Goal: Task Accomplishment & Management: Manage account settings

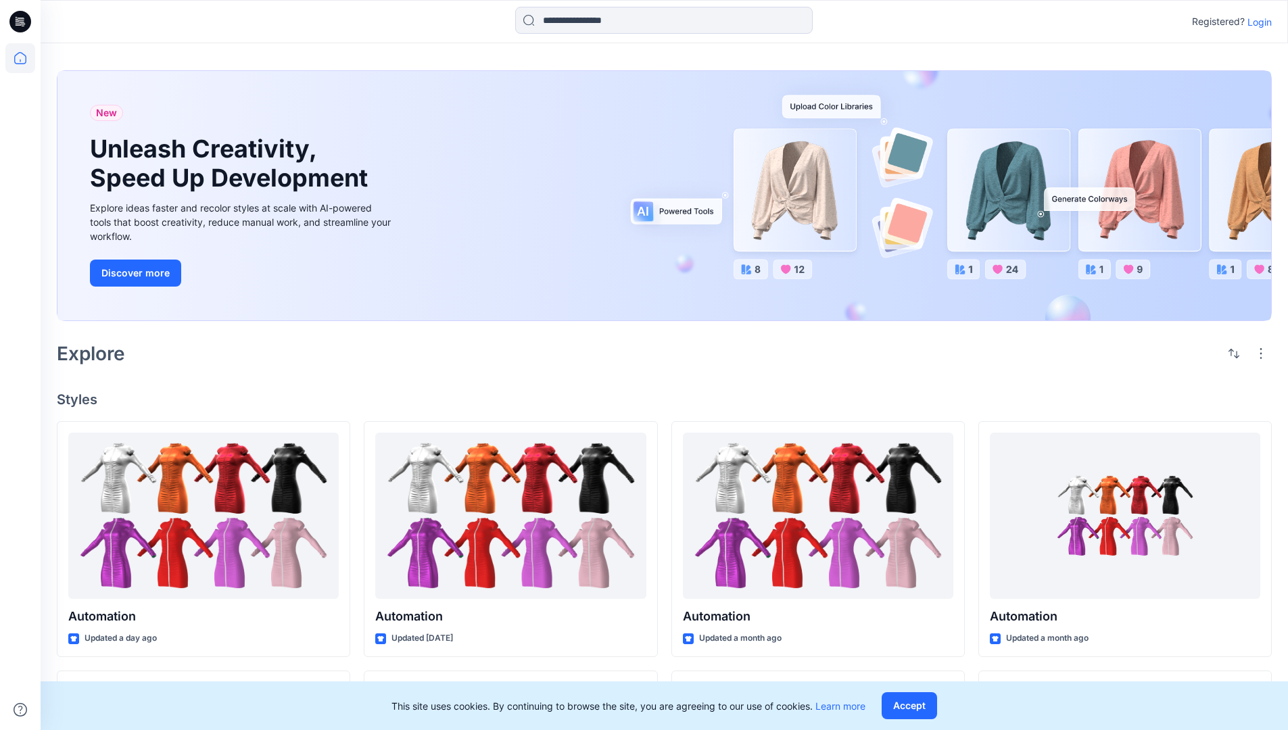
click at [1256, 22] on p "Login" at bounding box center [1259, 22] width 24 height 14
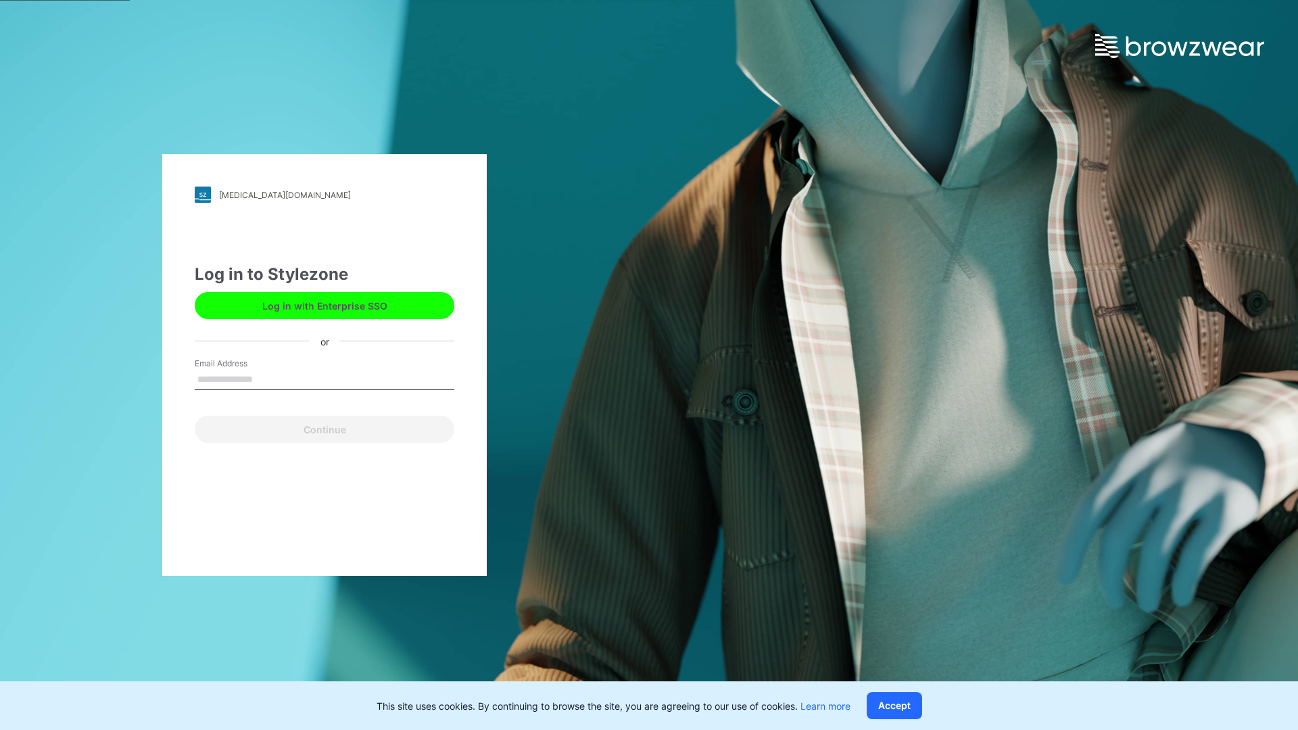
click at [267, 379] on input "Email Address" at bounding box center [325, 380] width 260 height 20
type input "**********"
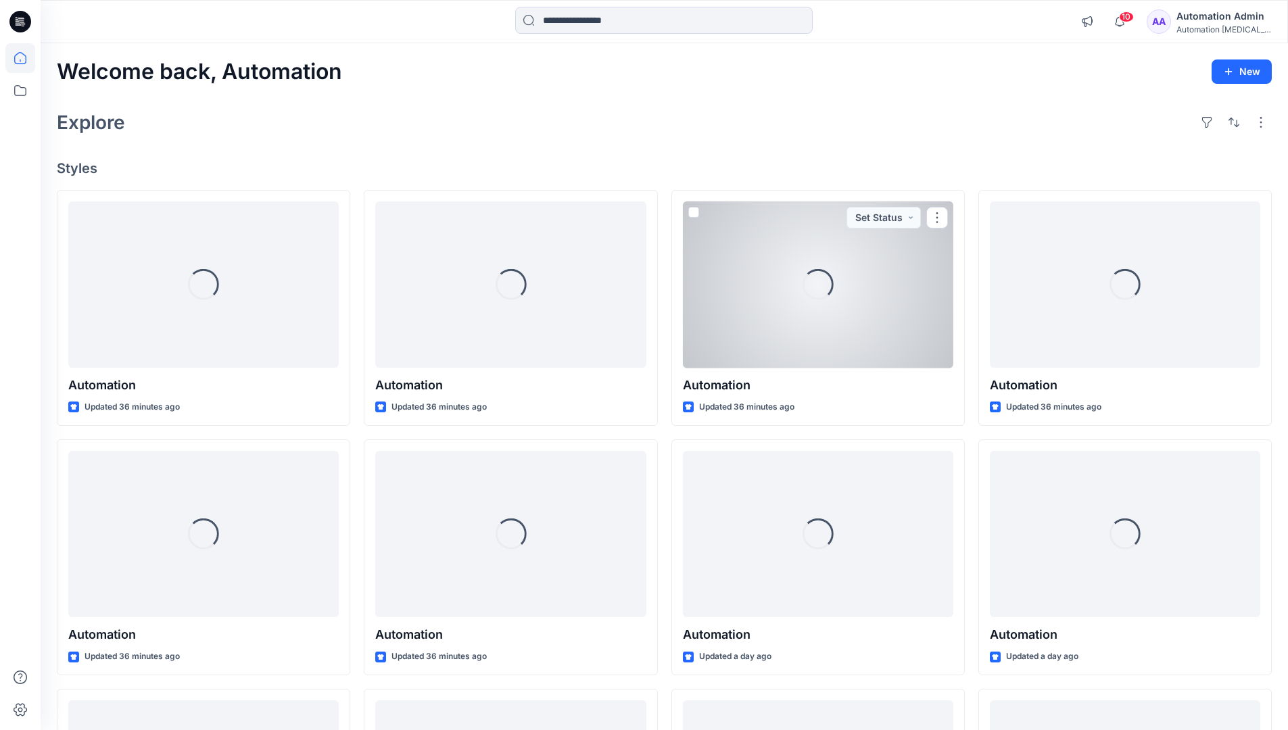
click at [26, 58] on icon at bounding box center [20, 58] width 12 height 12
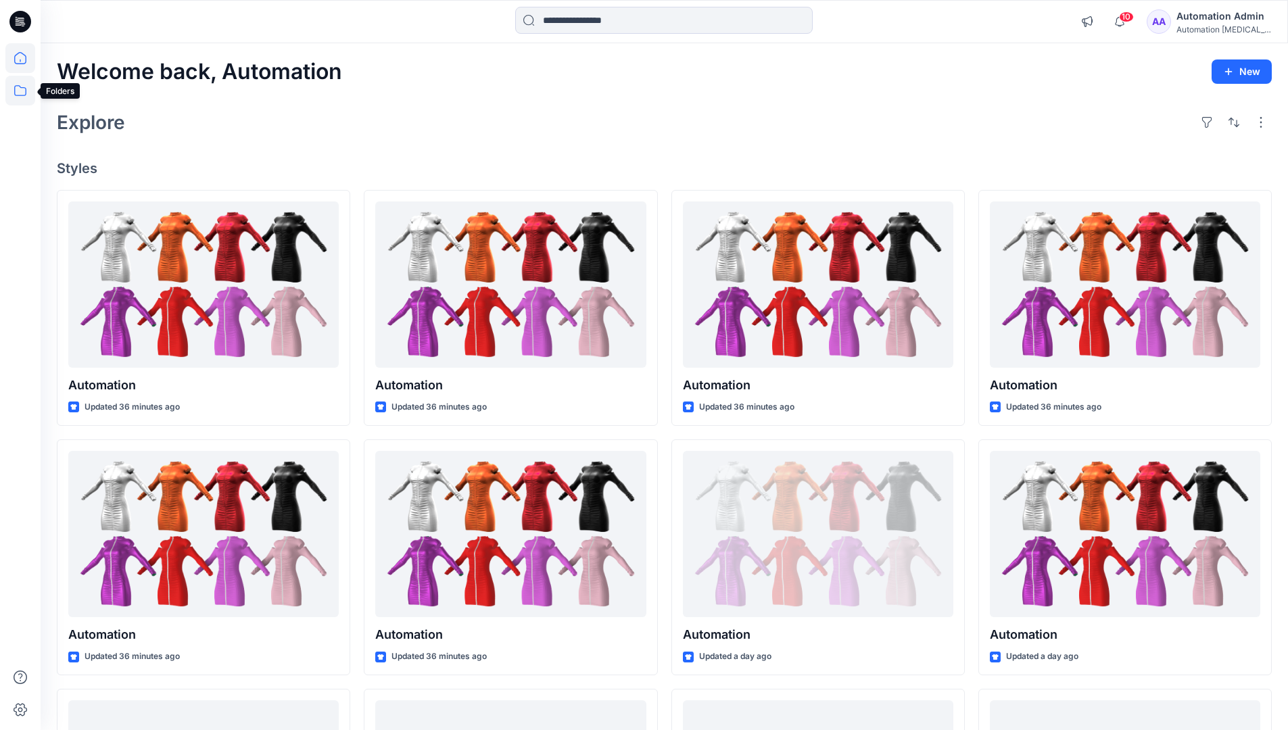
click at [24, 91] on icon at bounding box center [20, 91] width 30 height 30
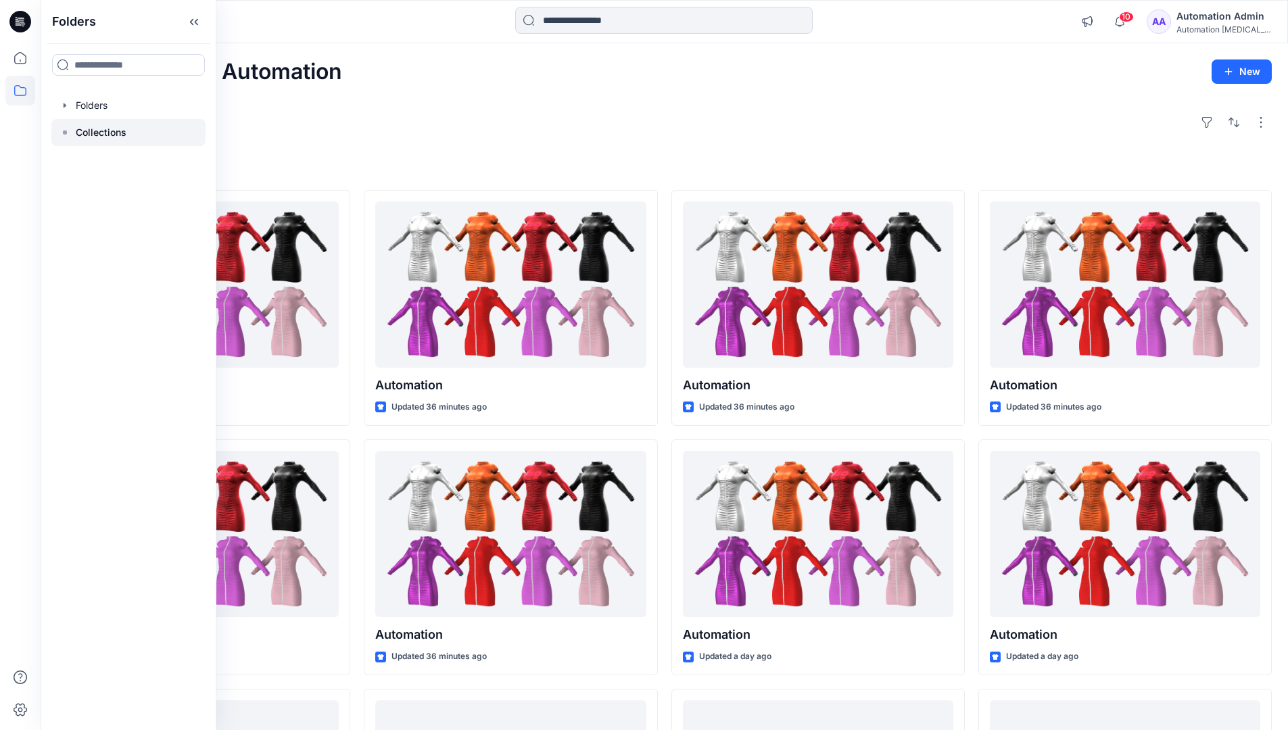
click at [99, 133] on p "Collections" at bounding box center [101, 132] width 51 height 16
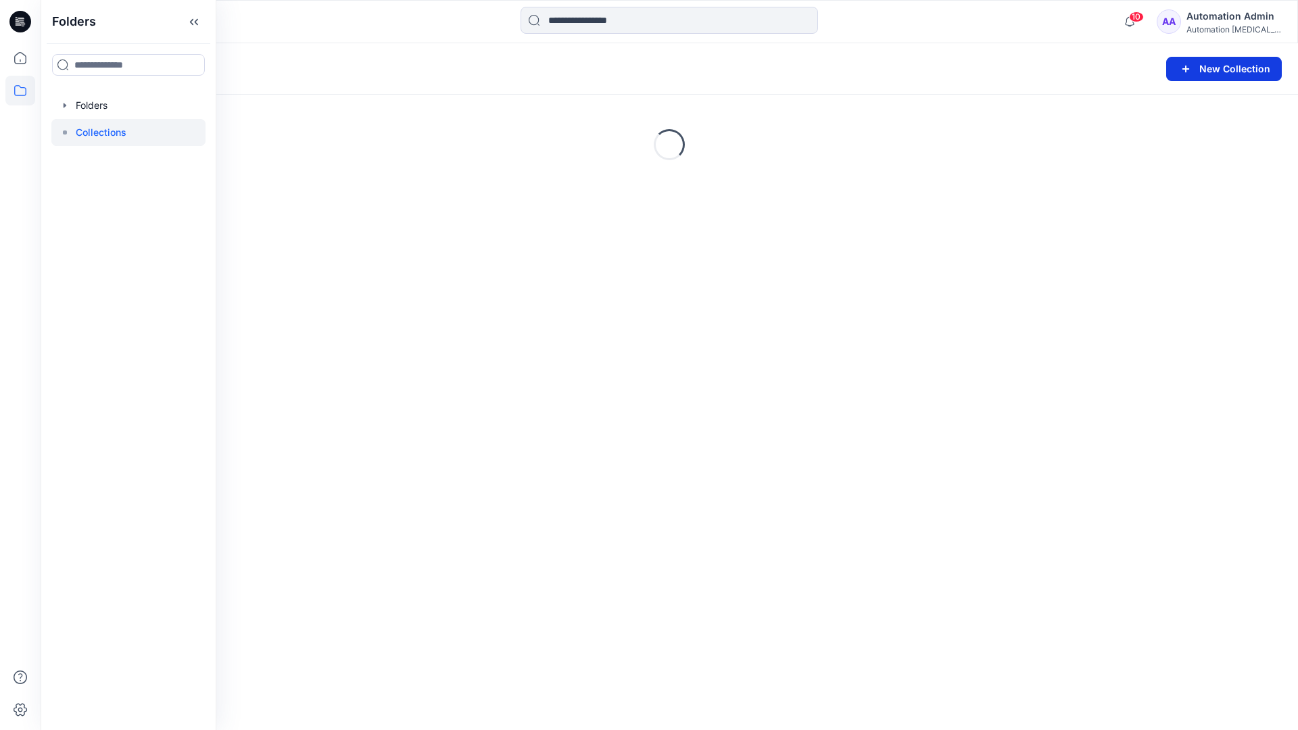
click at [1223, 72] on button "New Collection" at bounding box center [1224, 69] width 116 height 24
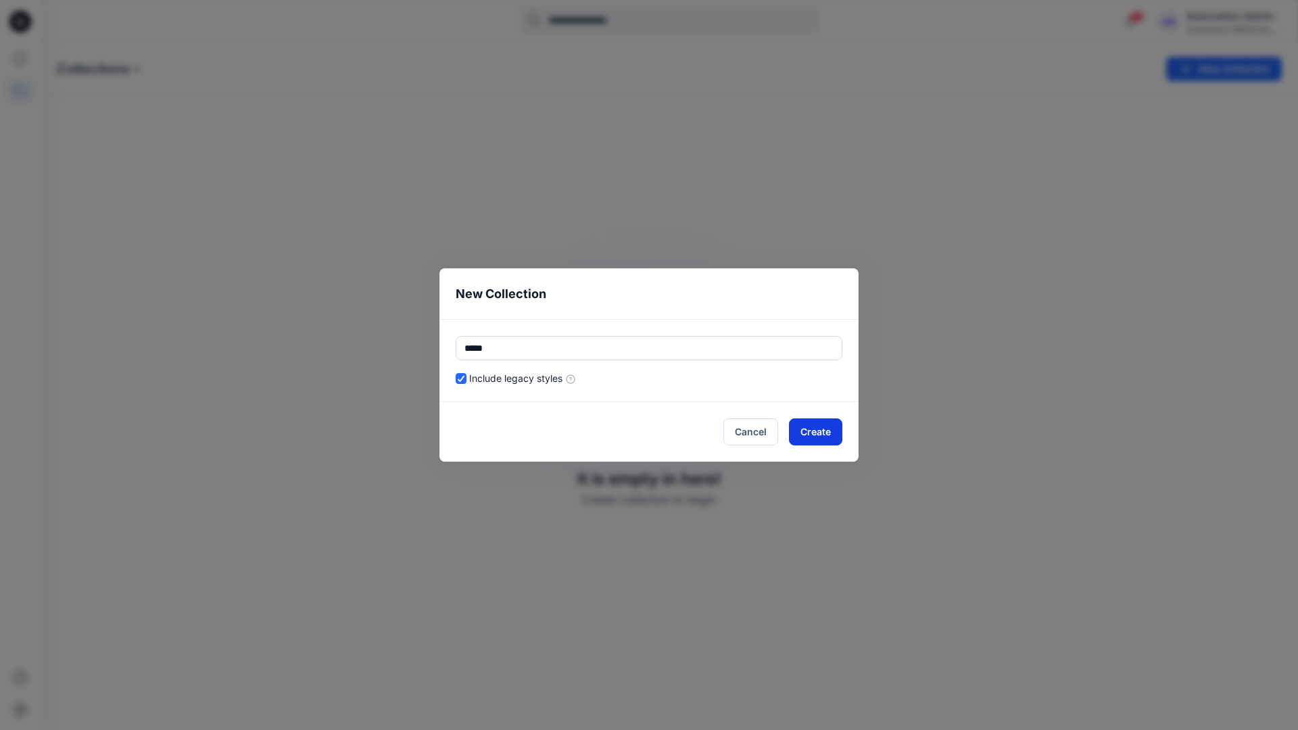
type input "*****"
click at [809, 434] on button "Create" at bounding box center [815, 432] width 53 height 27
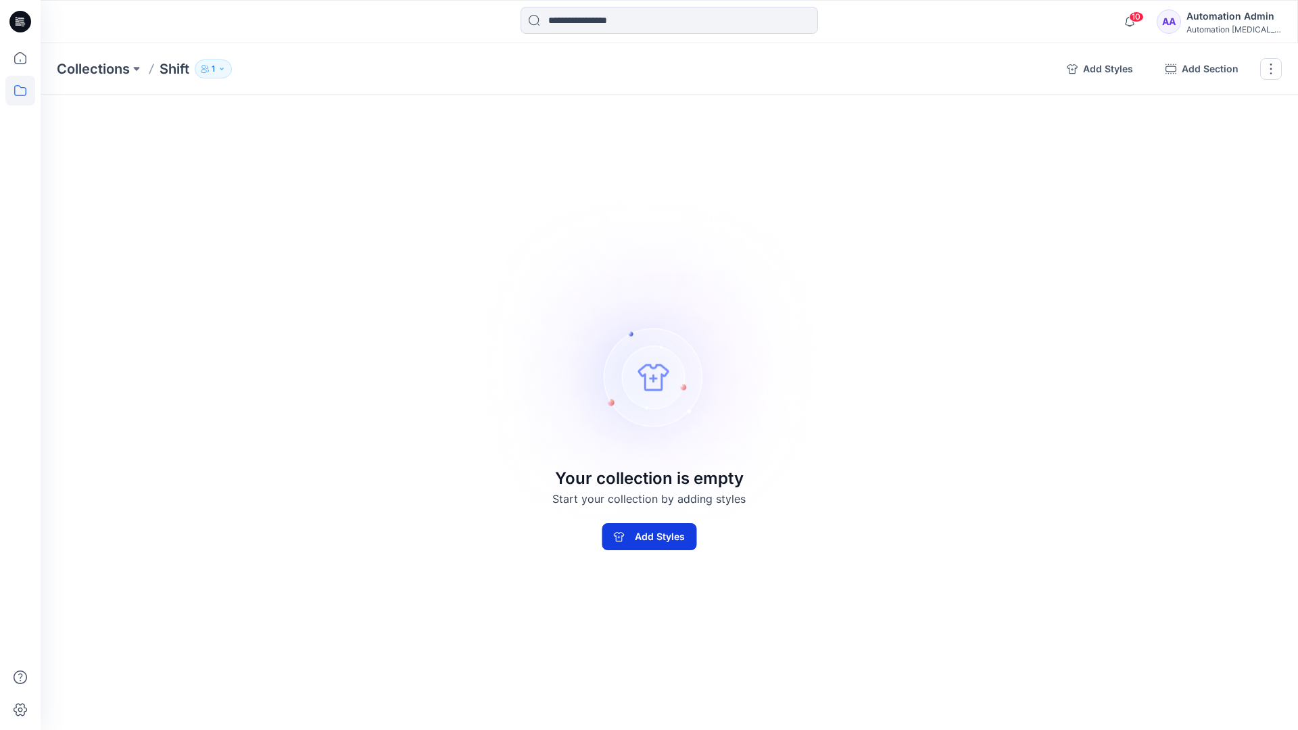
click at [682, 530] on button "Add Styles" at bounding box center [649, 536] width 95 height 27
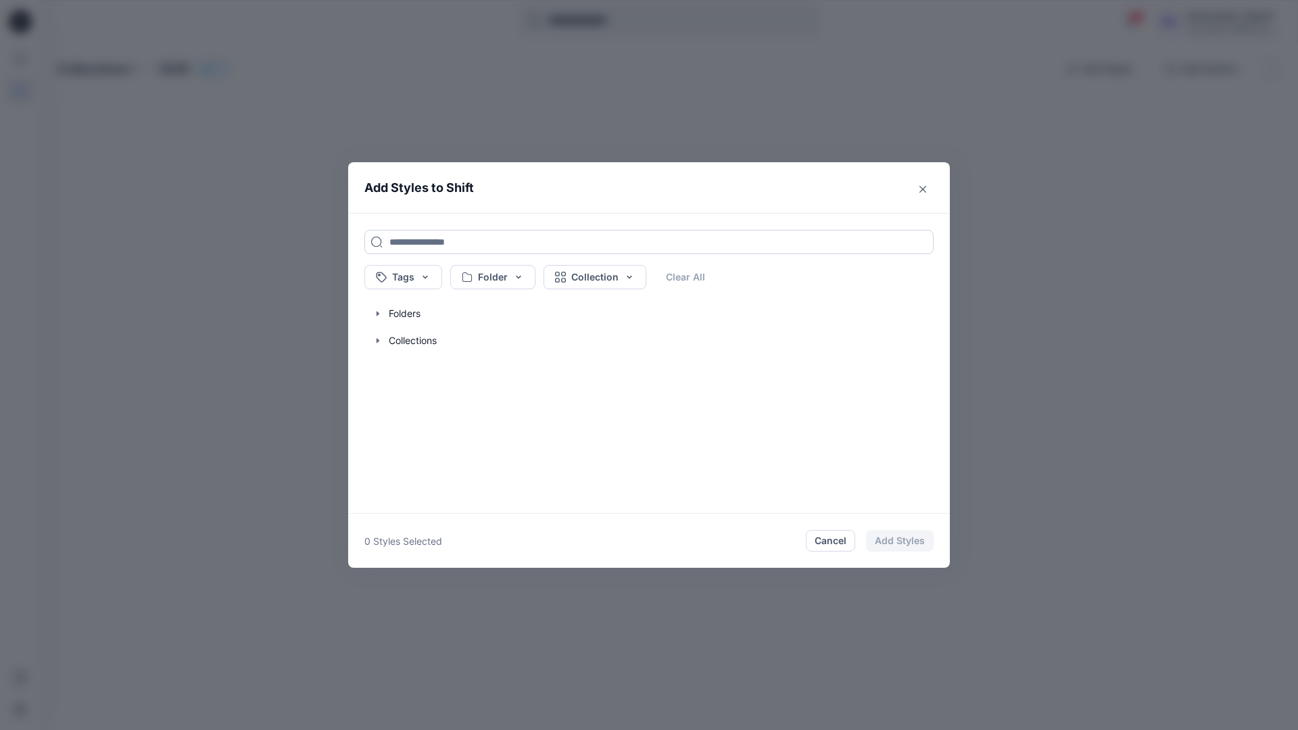
click at [408, 241] on input at bounding box center [648, 242] width 569 height 24
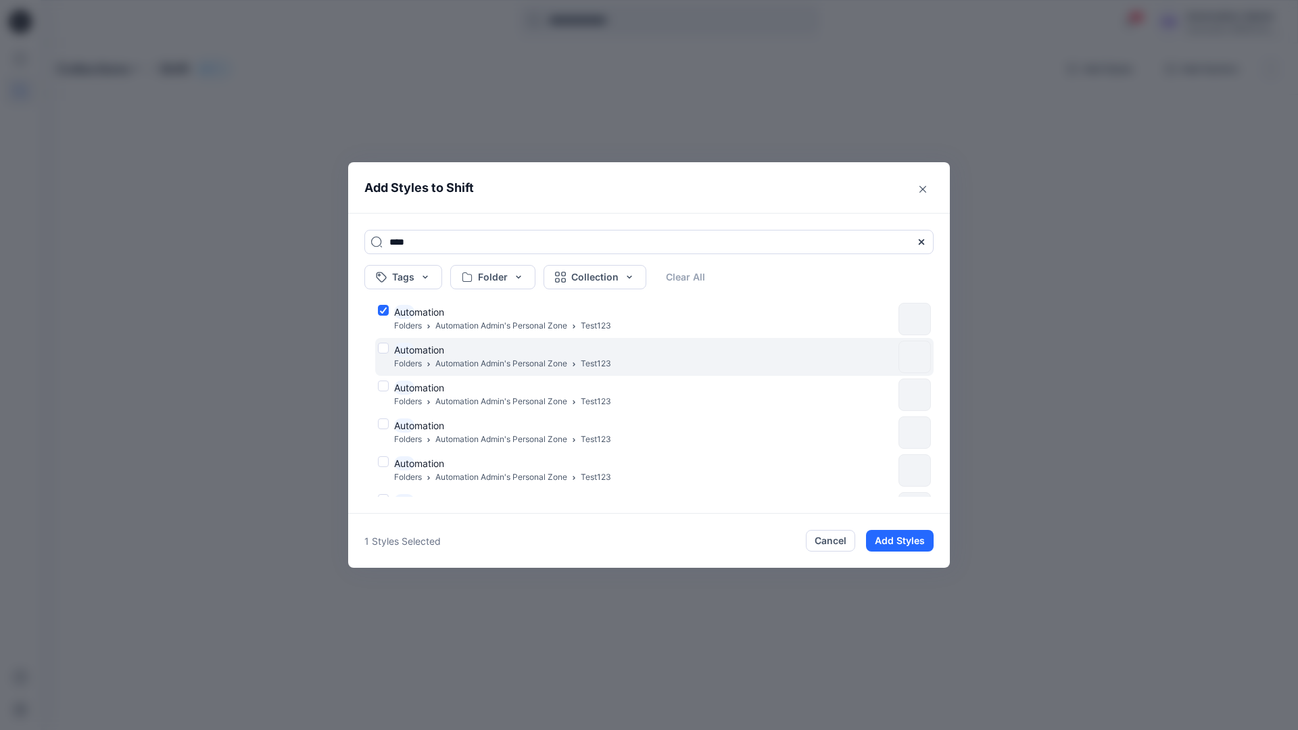
type input "****"
click at [383, 346] on div "Auto mation Folders Automation Admin's Personal Zone Test123" at bounding box center [635, 357] width 515 height 28
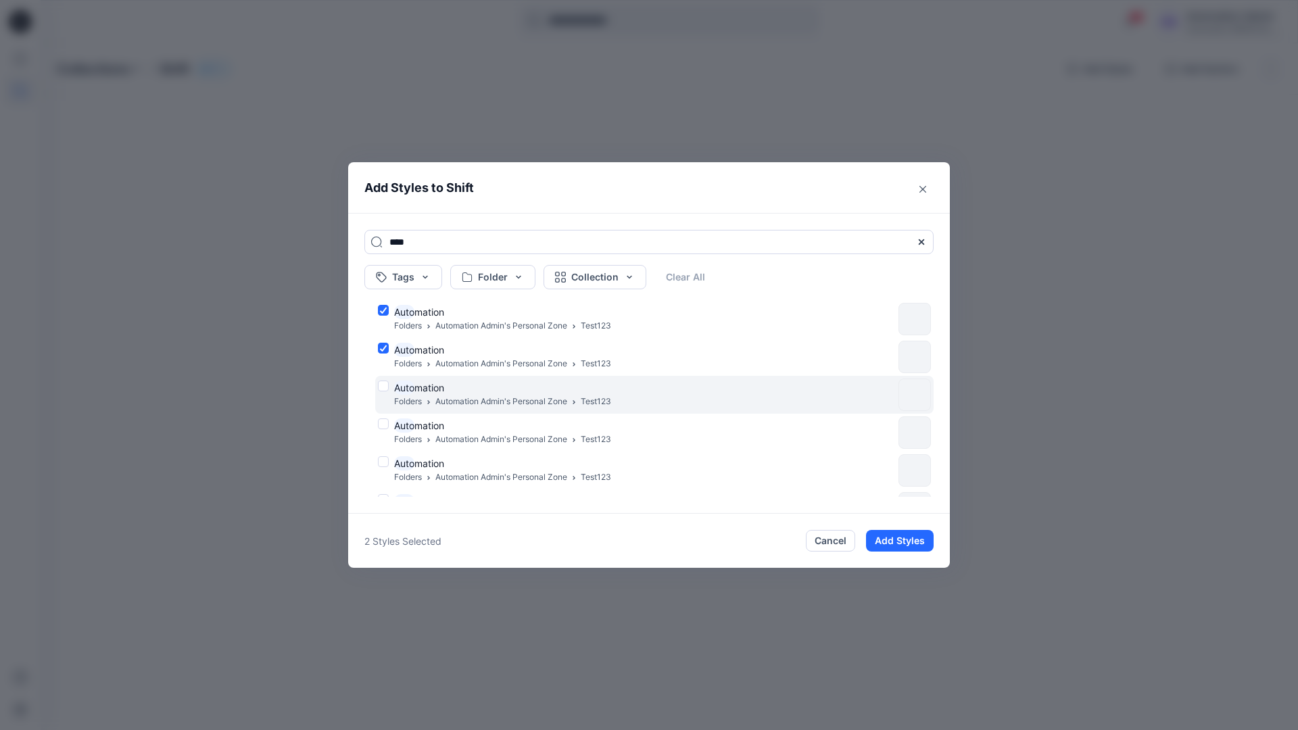
click at [384, 383] on div "Auto mation Folders Automation Admin's Personal Zone Test123" at bounding box center [635, 395] width 515 height 28
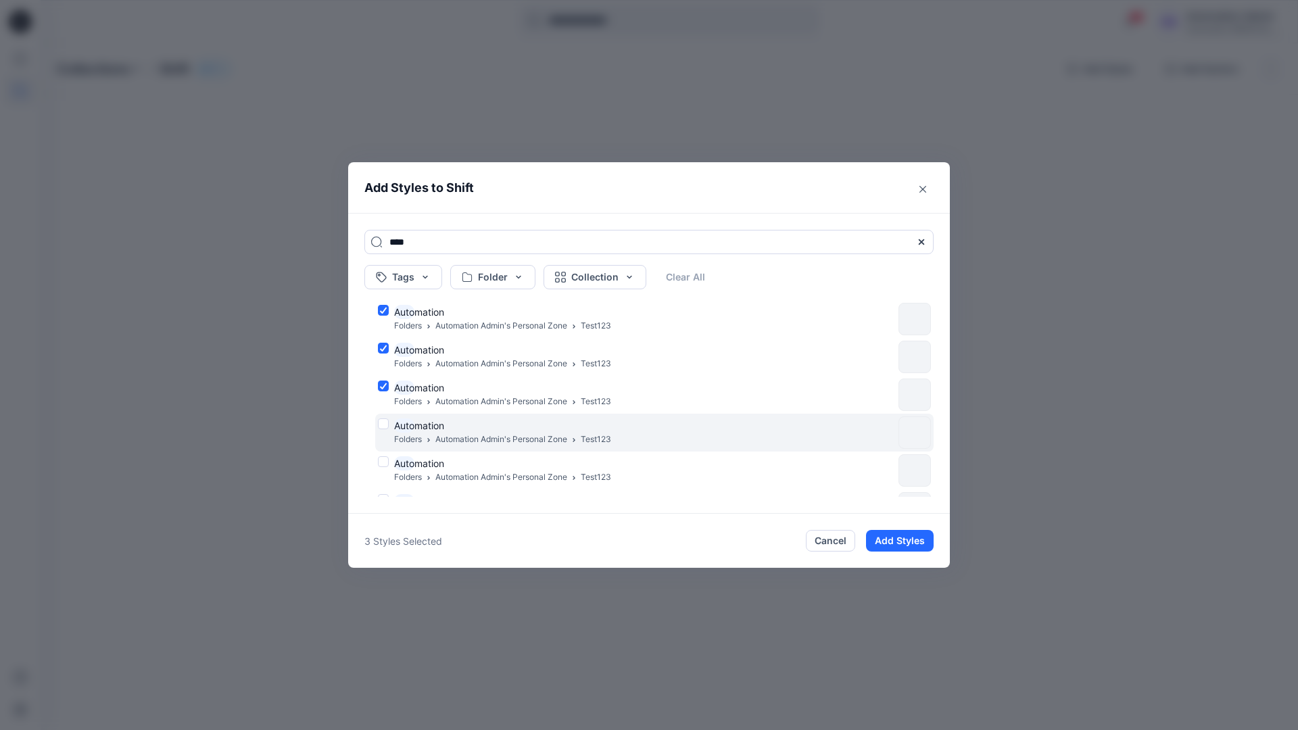
click at [385, 423] on div "Auto mation Folders Automation Admin's Personal Zone Test123" at bounding box center [635, 433] width 515 height 28
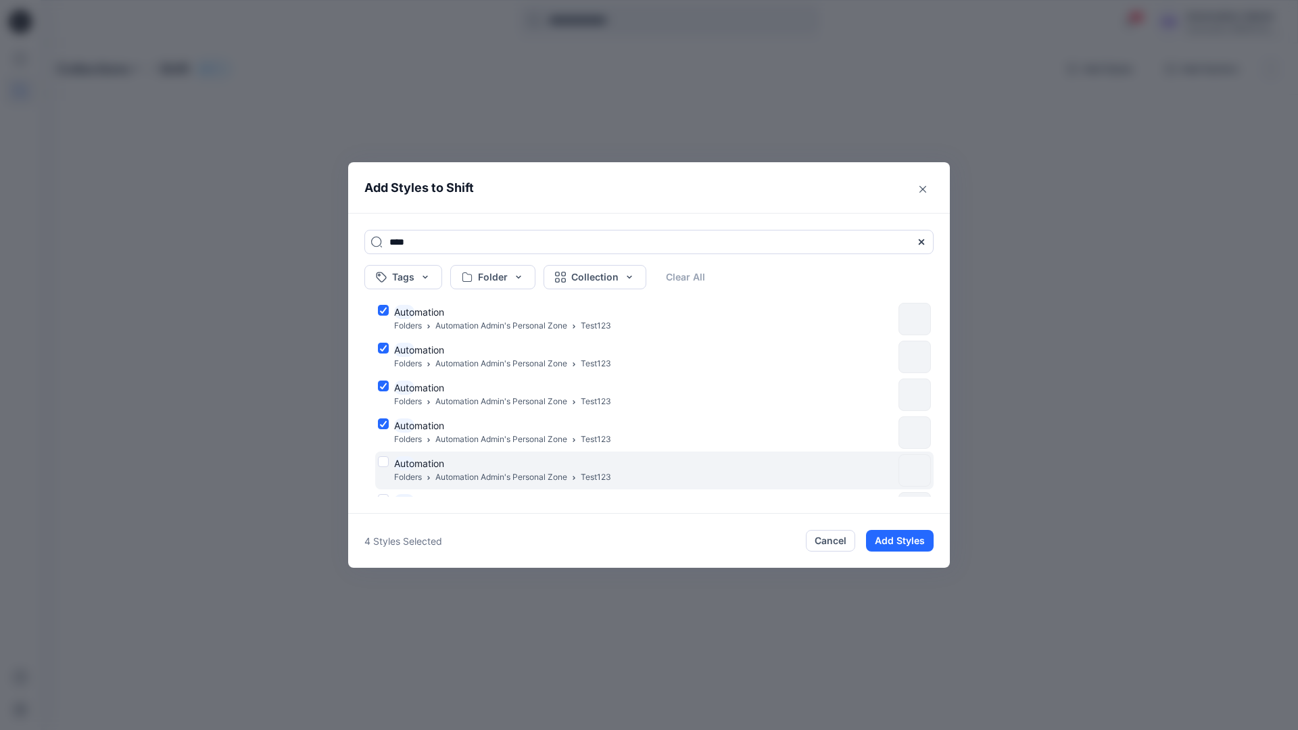
click at [381, 464] on div "Auto mation Folders Automation Admin's Personal Zone Test123" at bounding box center [635, 470] width 515 height 28
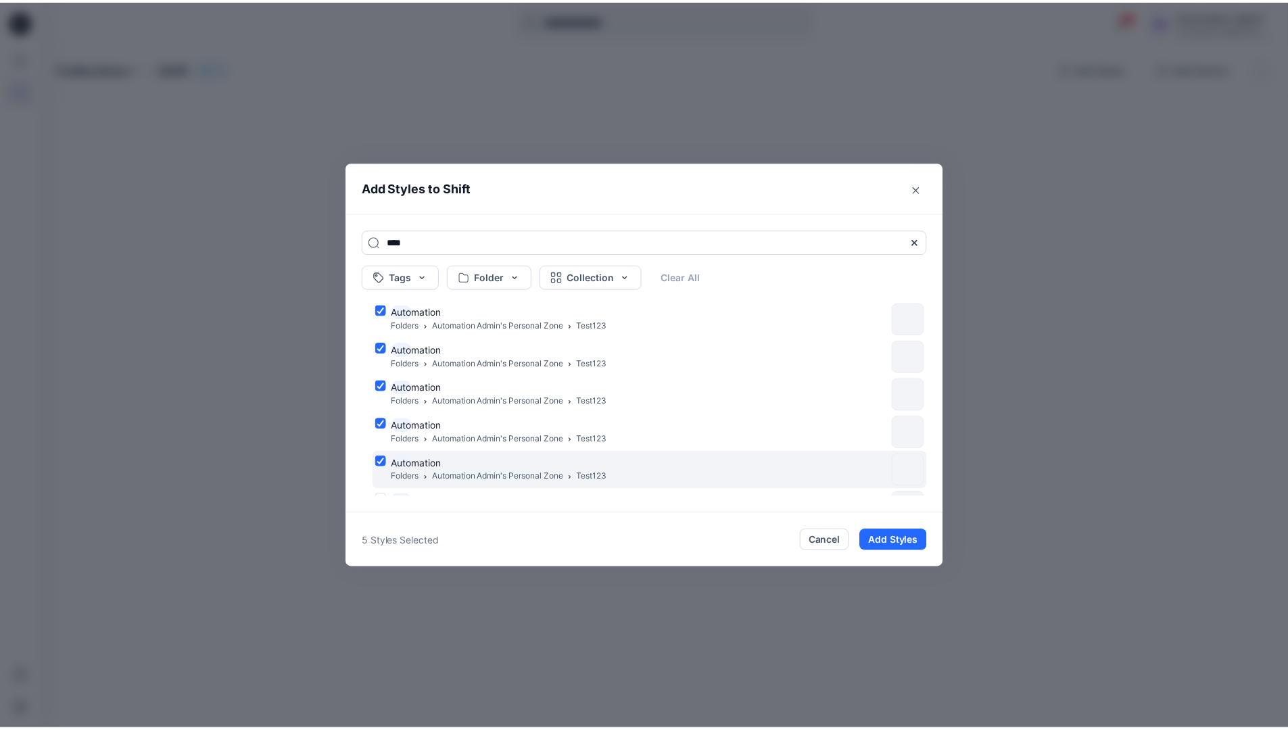
scroll to position [110, 0]
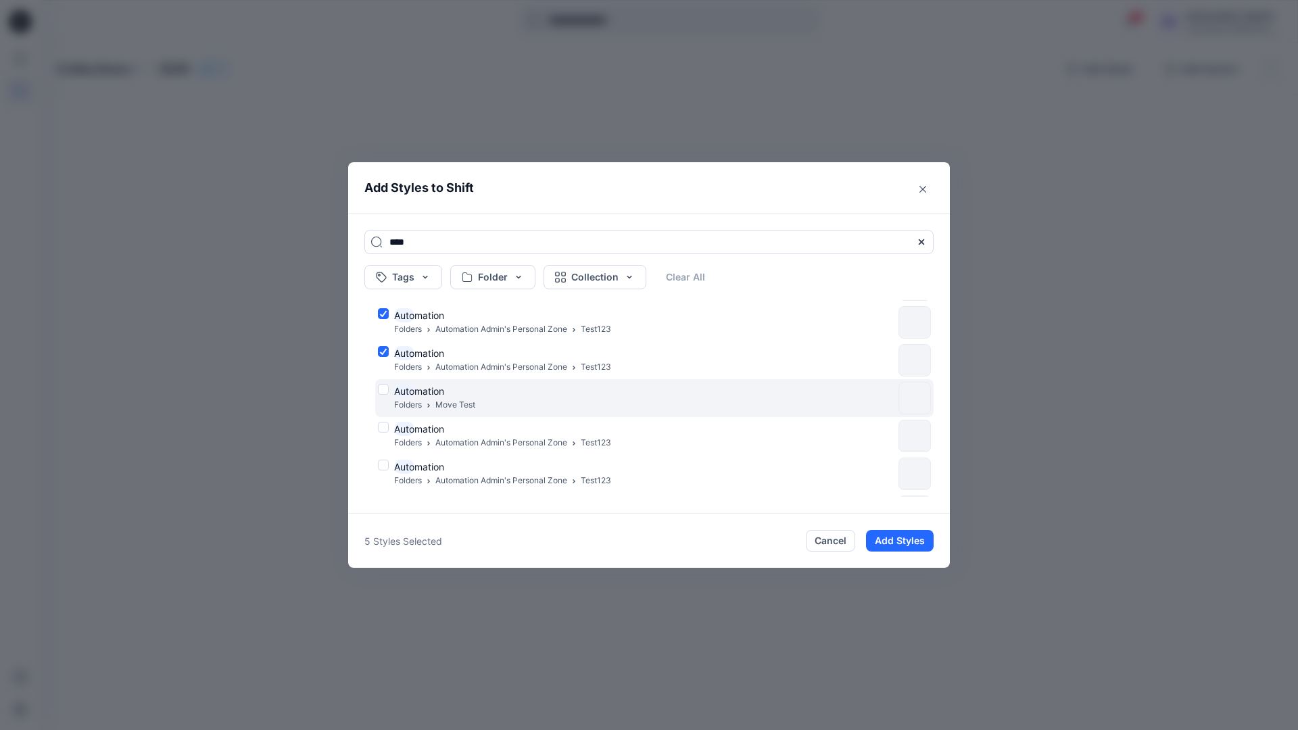
click at [383, 389] on div "Auto mation Folders Move Test" at bounding box center [635, 398] width 515 height 28
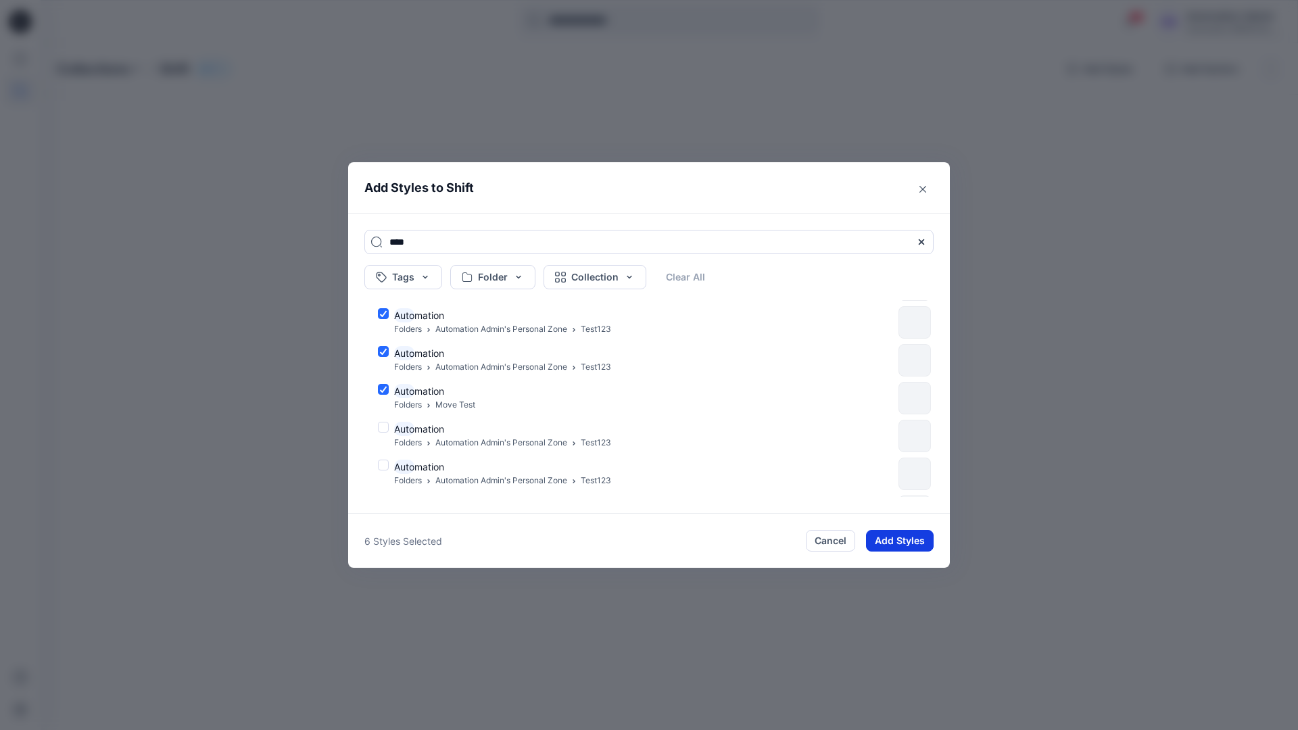
click at [889, 534] on button "Add Styles" at bounding box center [900, 541] width 68 height 22
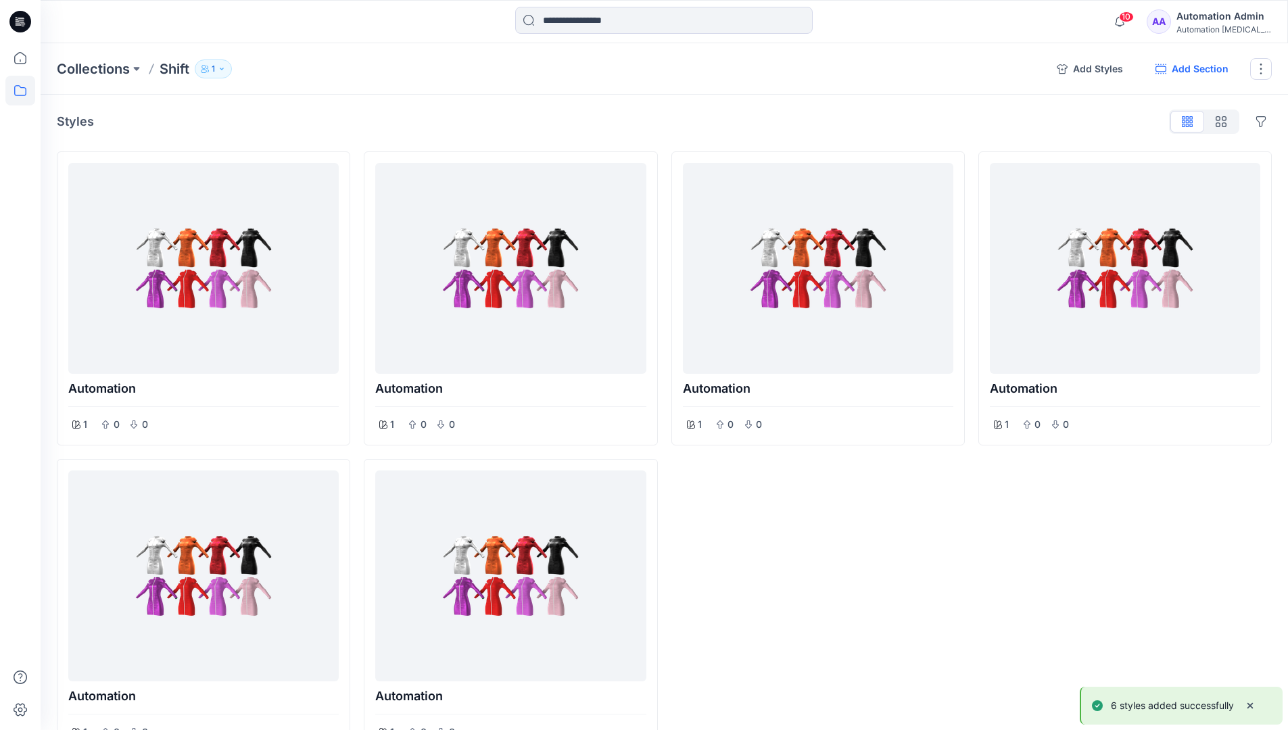
click at [1190, 70] on button "Add Section" at bounding box center [1192, 69] width 95 height 22
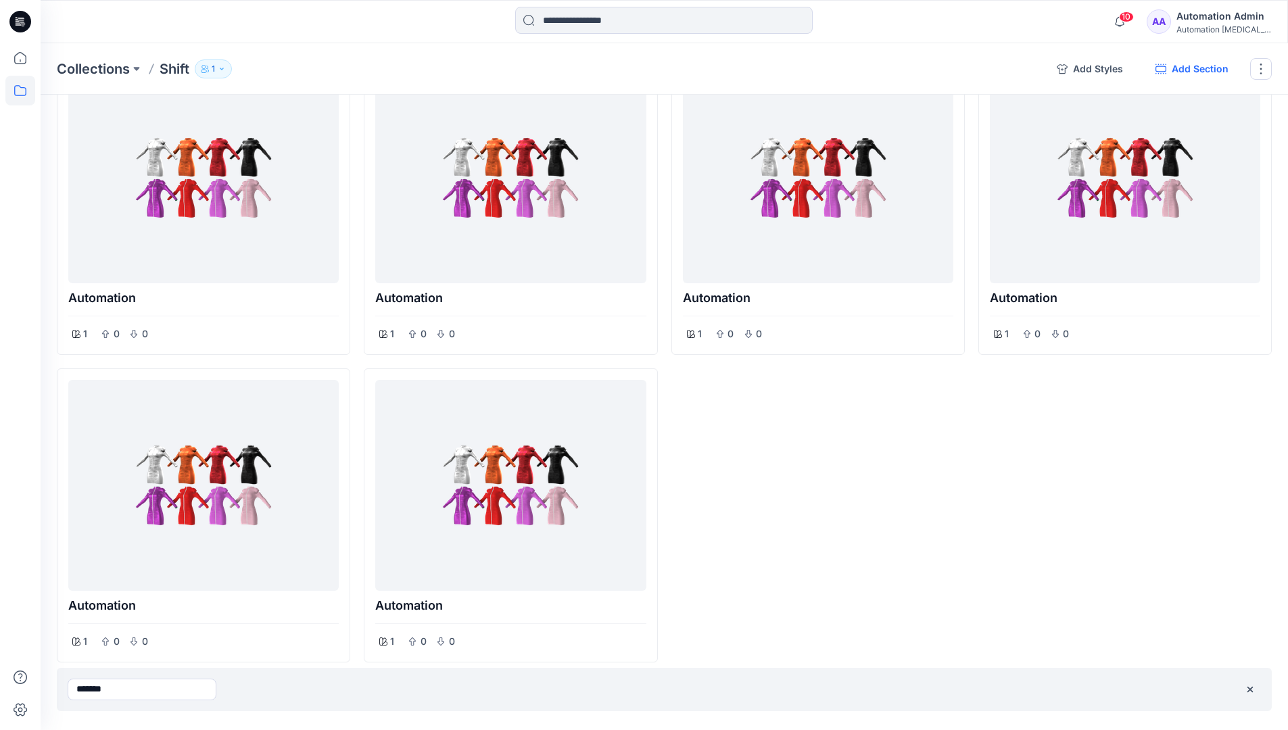
type input "*******"
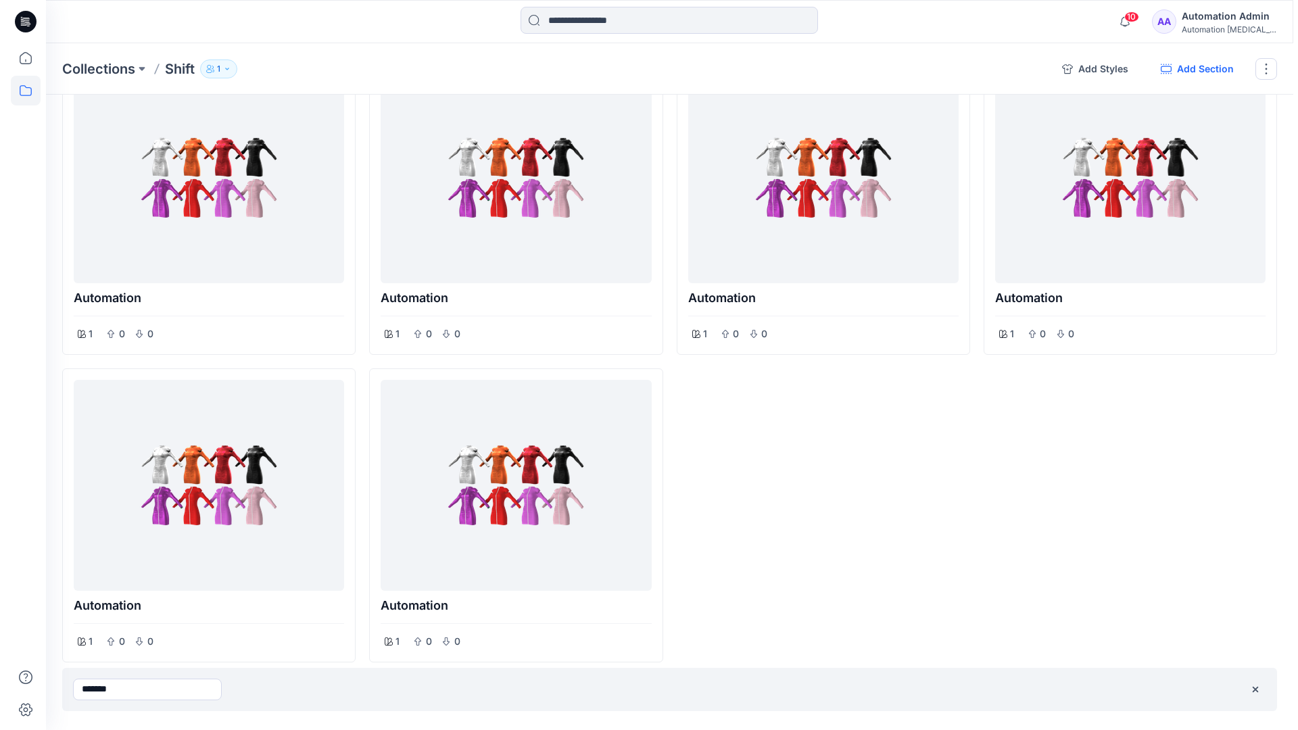
scroll to position [0, 0]
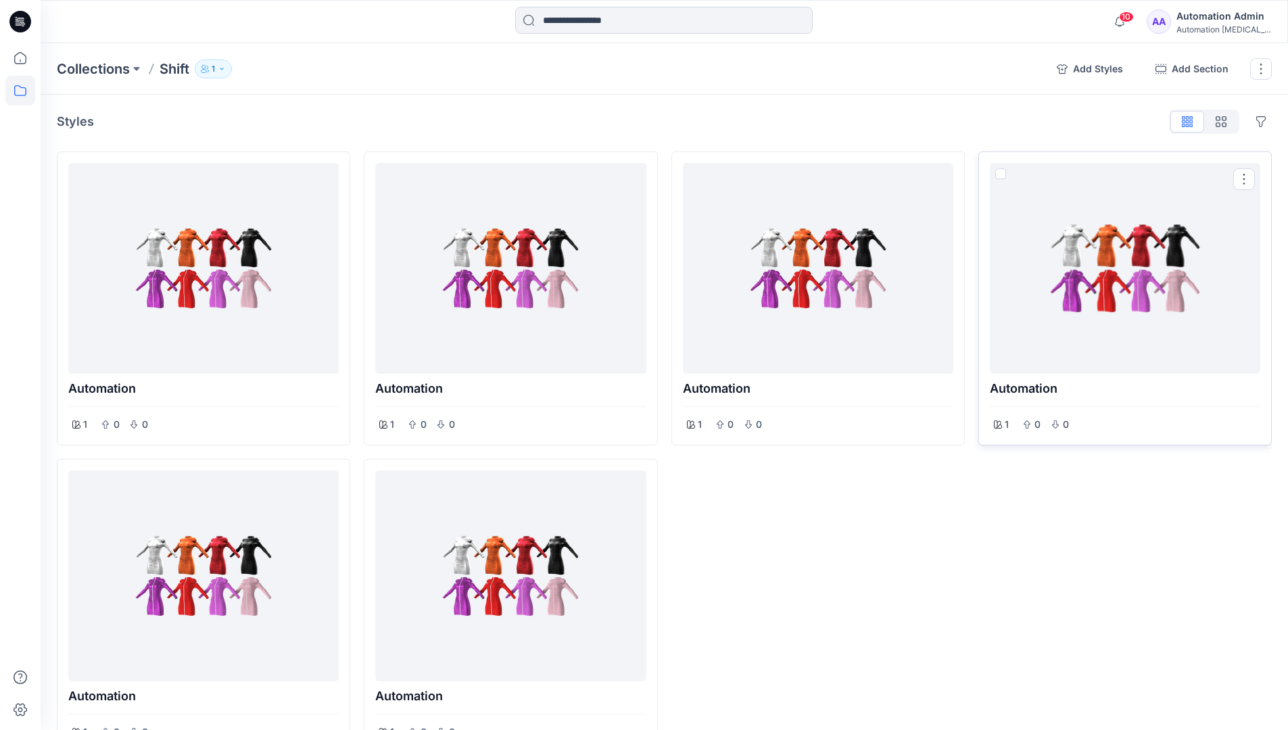
click at [1001, 174] on span at bounding box center [1000, 173] width 11 height 11
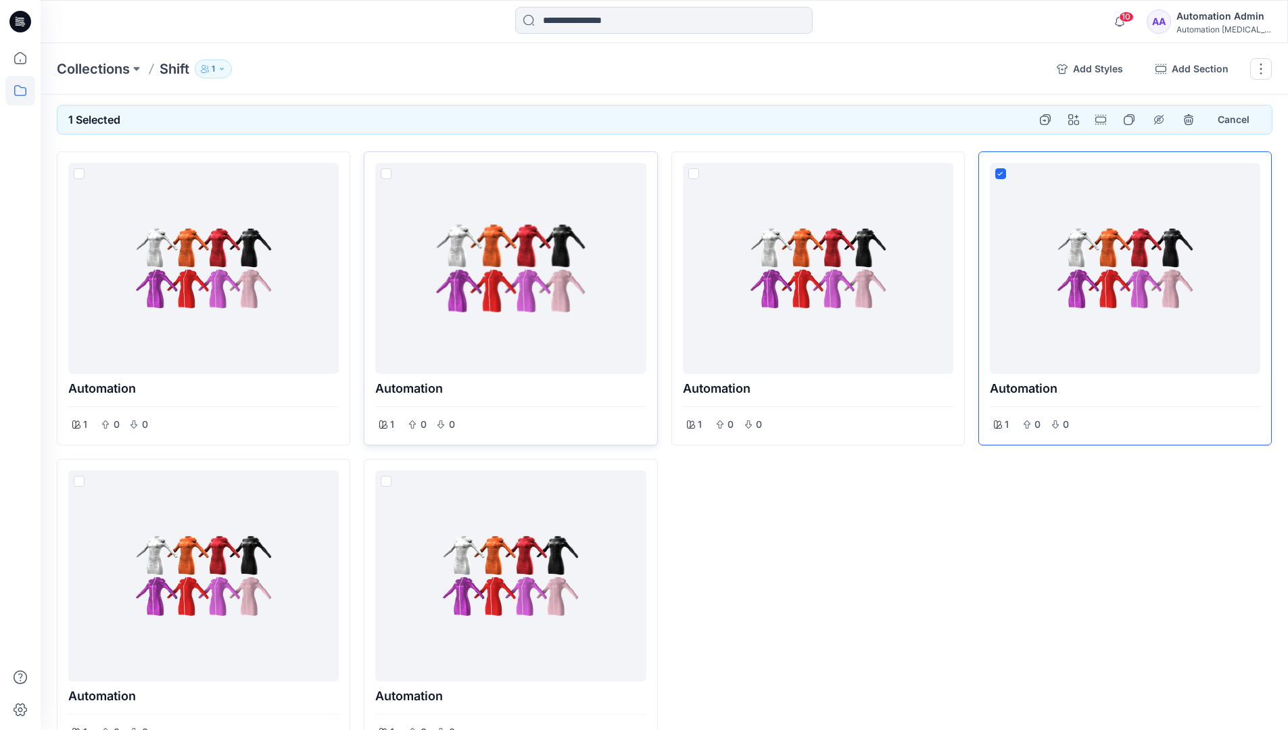
click at [388, 176] on span at bounding box center [386, 173] width 11 height 11
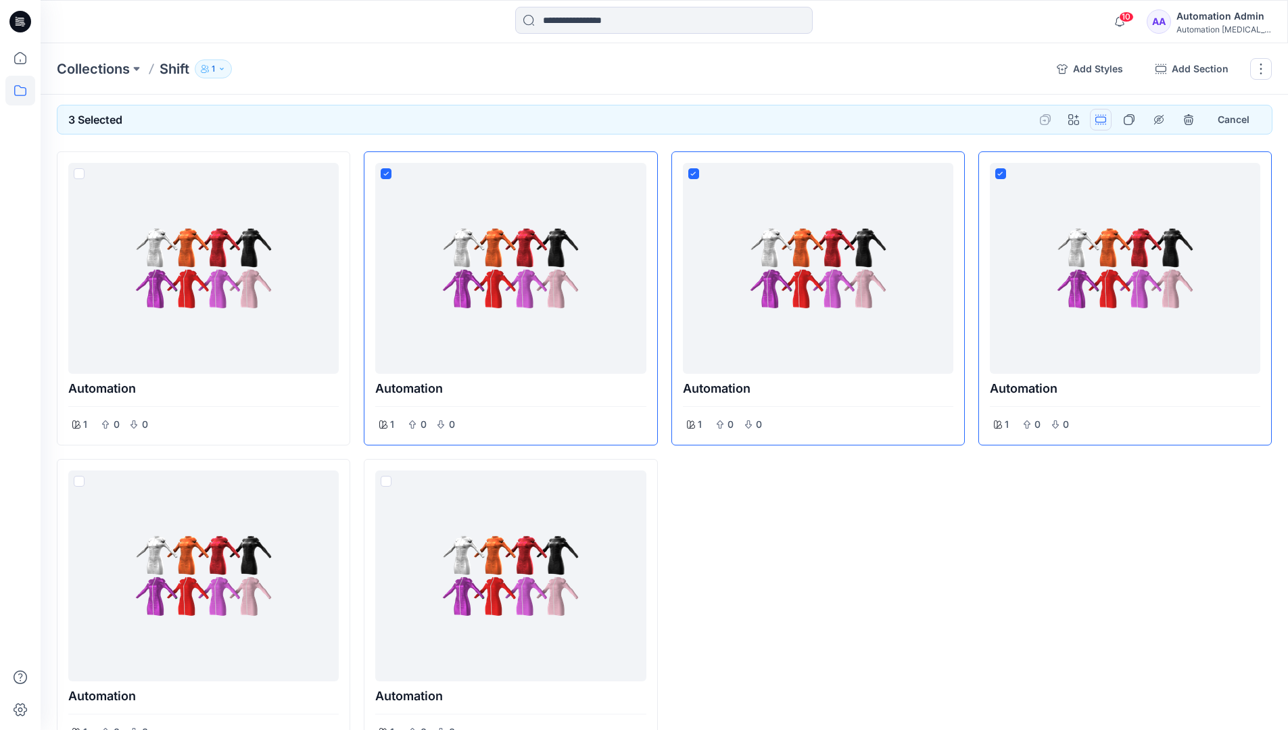
click at [1102, 119] on button "Options" at bounding box center [1101, 120] width 22 height 22
click at [1007, 152] on button "Section" at bounding box center [1036, 151] width 146 height 25
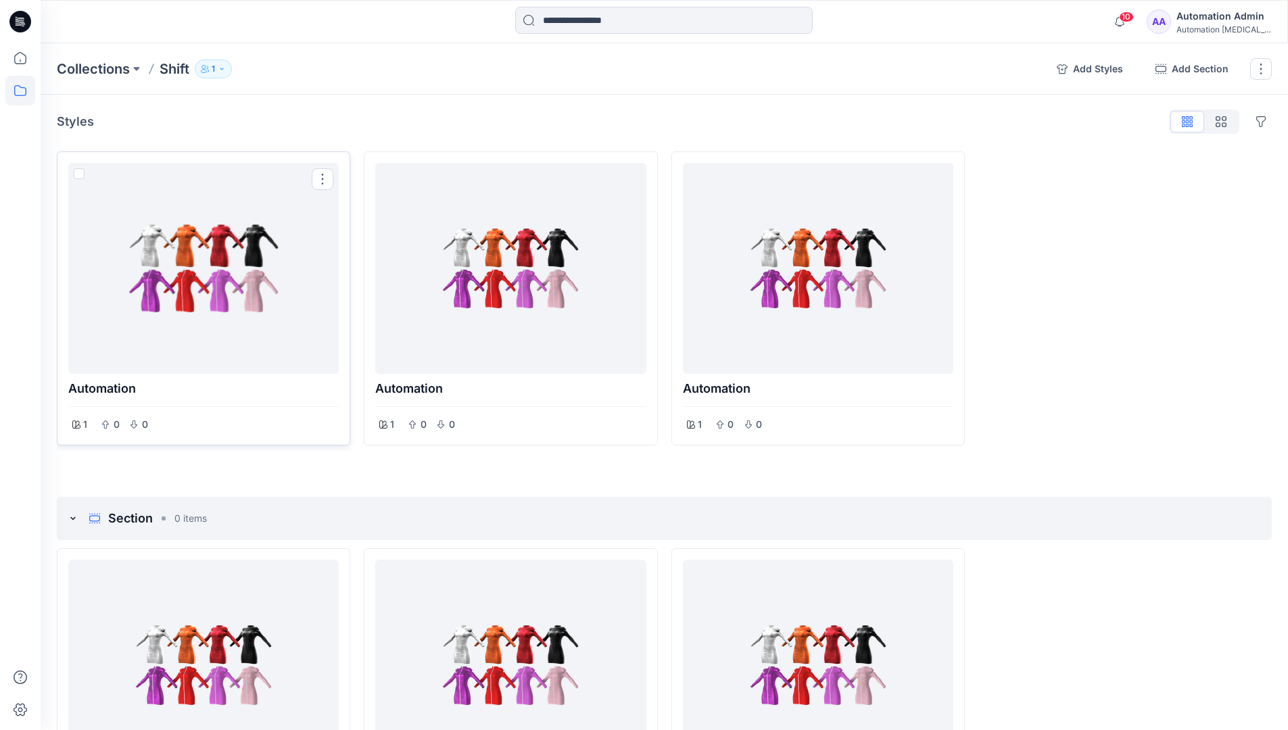
click at [80, 176] on span at bounding box center [79, 173] width 11 height 11
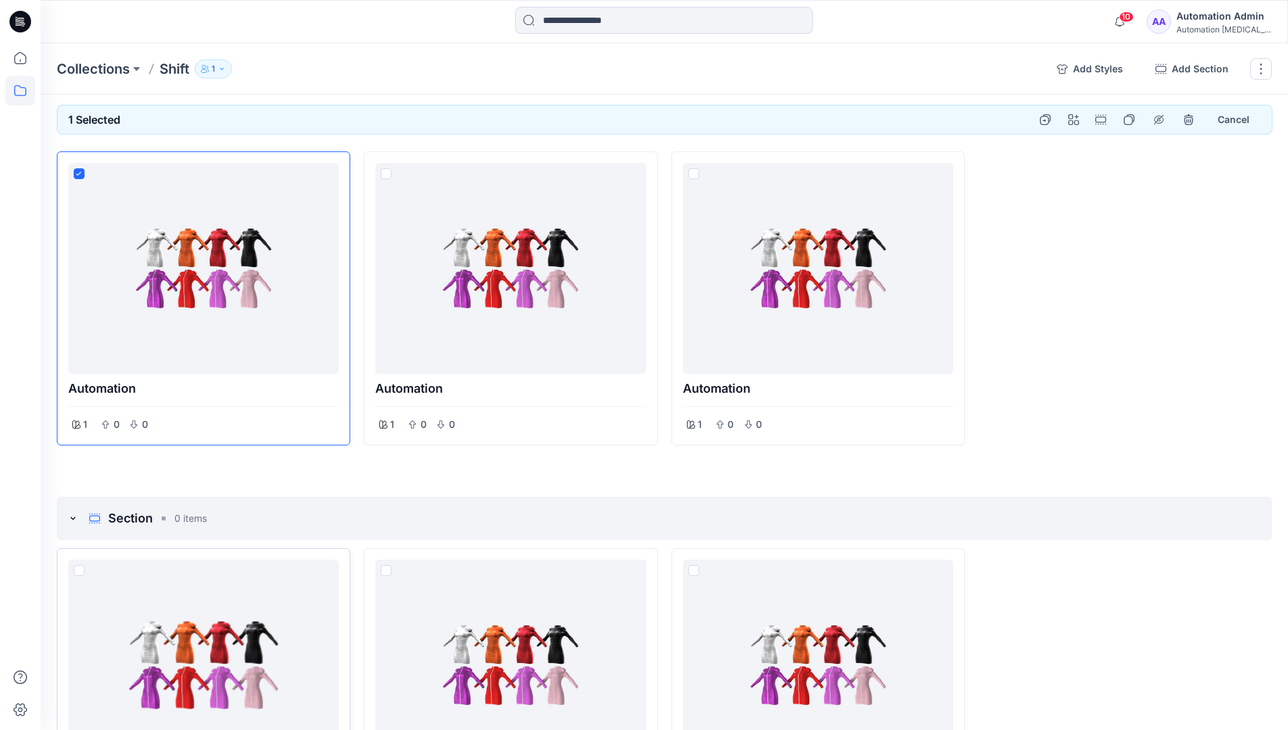
click at [77, 569] on span at bounding box center [79, 570] width 11 height 11
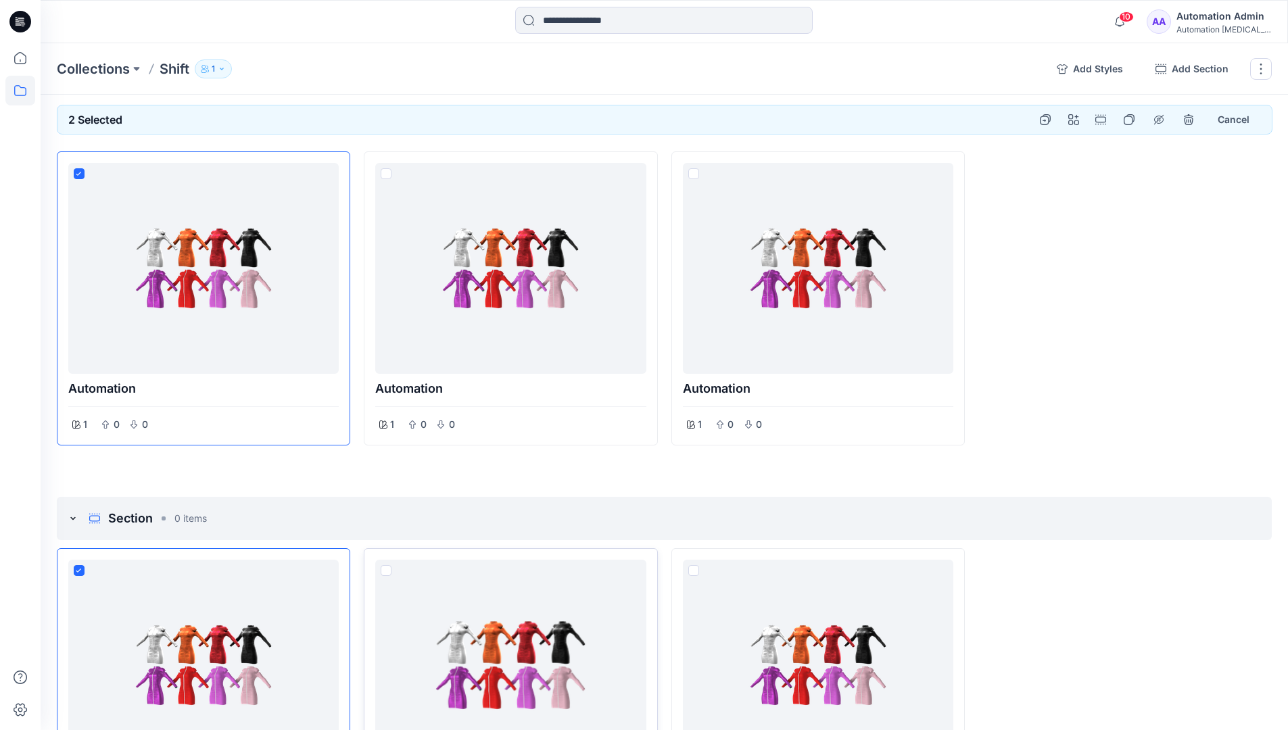
click at [387, 571] on span at bounding box center [386, 570] width 11 height 11
click at [97, 68] on p "Collections" at bounding box center [93, 68] width 73 height 19
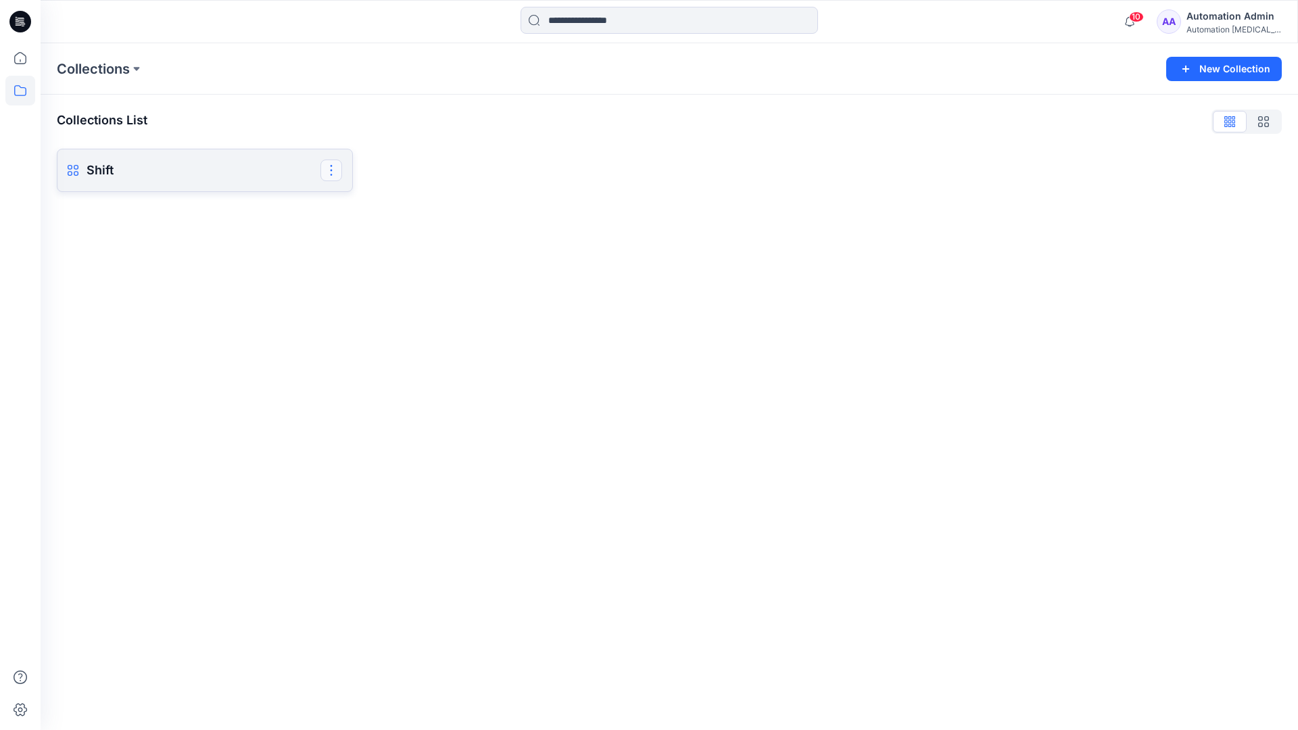
click at [332, 168] on button "button" at bounding box center [331, 171] width 22 height 22
click at [241, 266] on button "Delete Collection" at bounding box center [266, 264] width 146 height 25
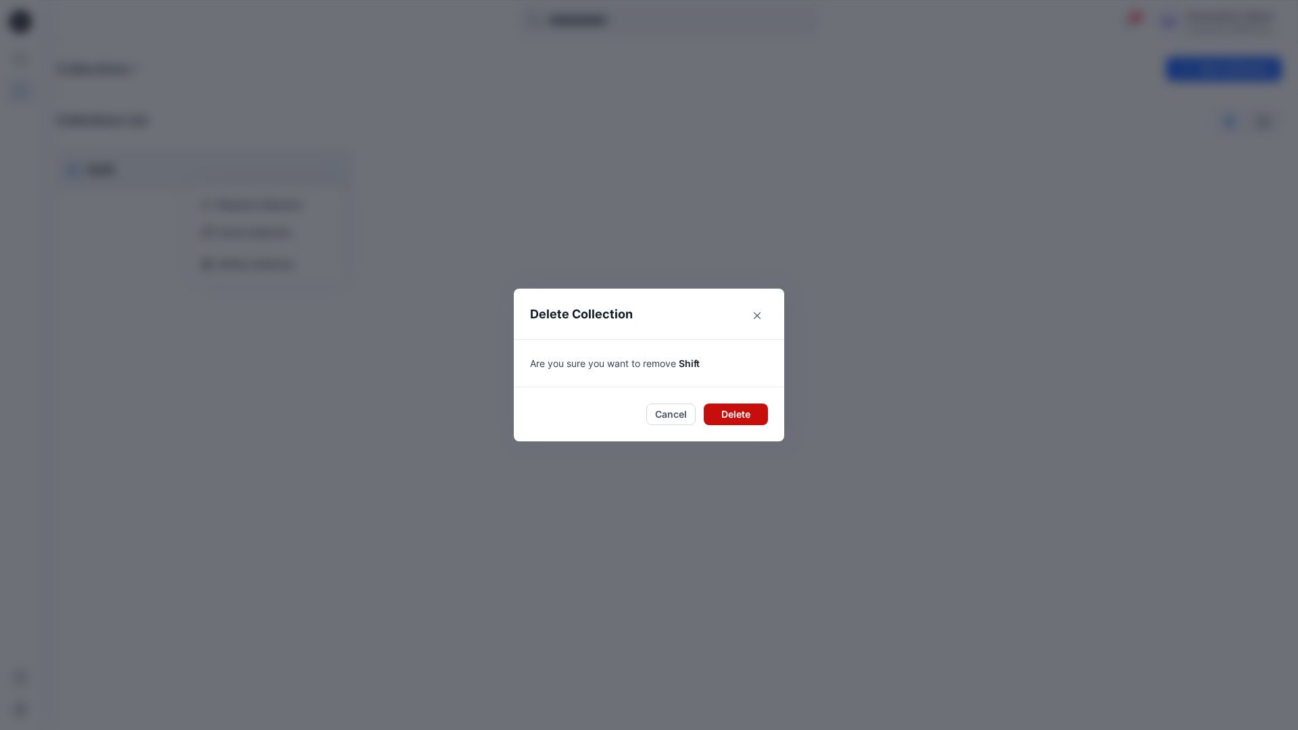
click at [732, 408] on button "Delete" at bounding box center [736, 415] width 64 height 22
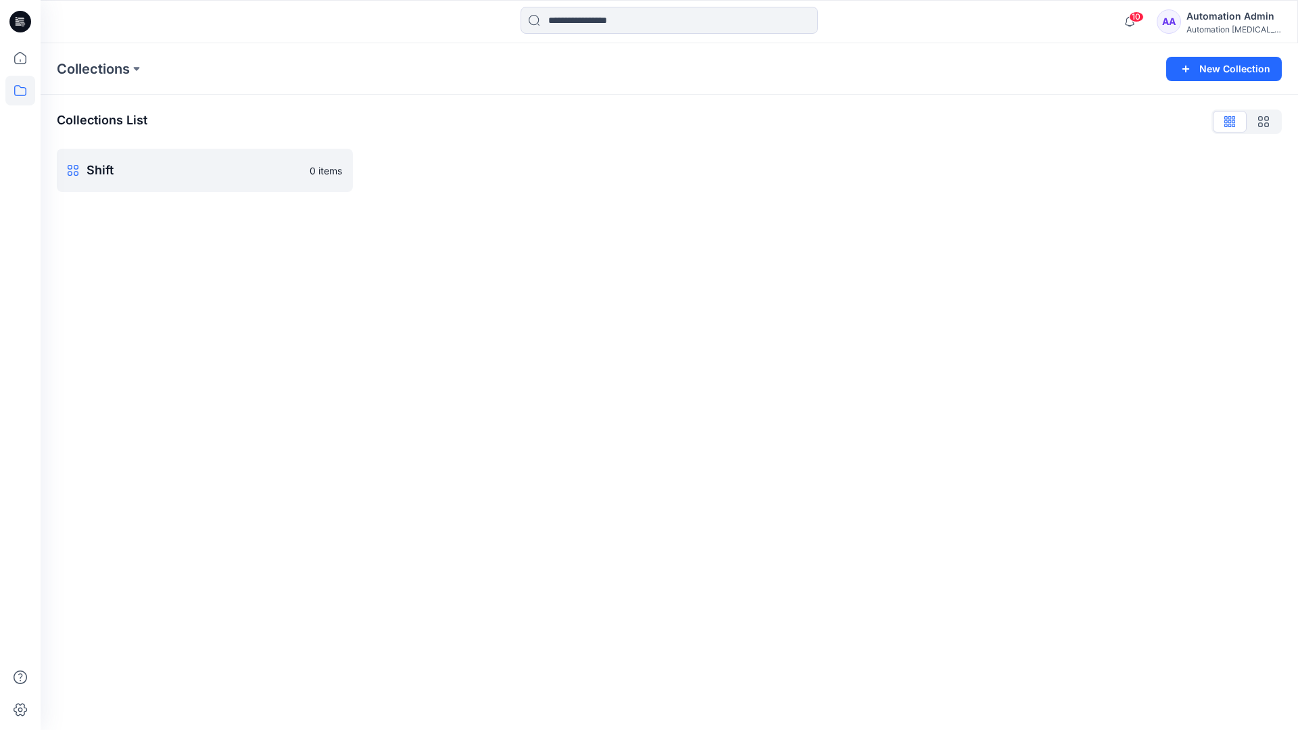
click at [1206, 16] on div "Automation Admin" at bounding box center [1234, 16] width 95 height 16
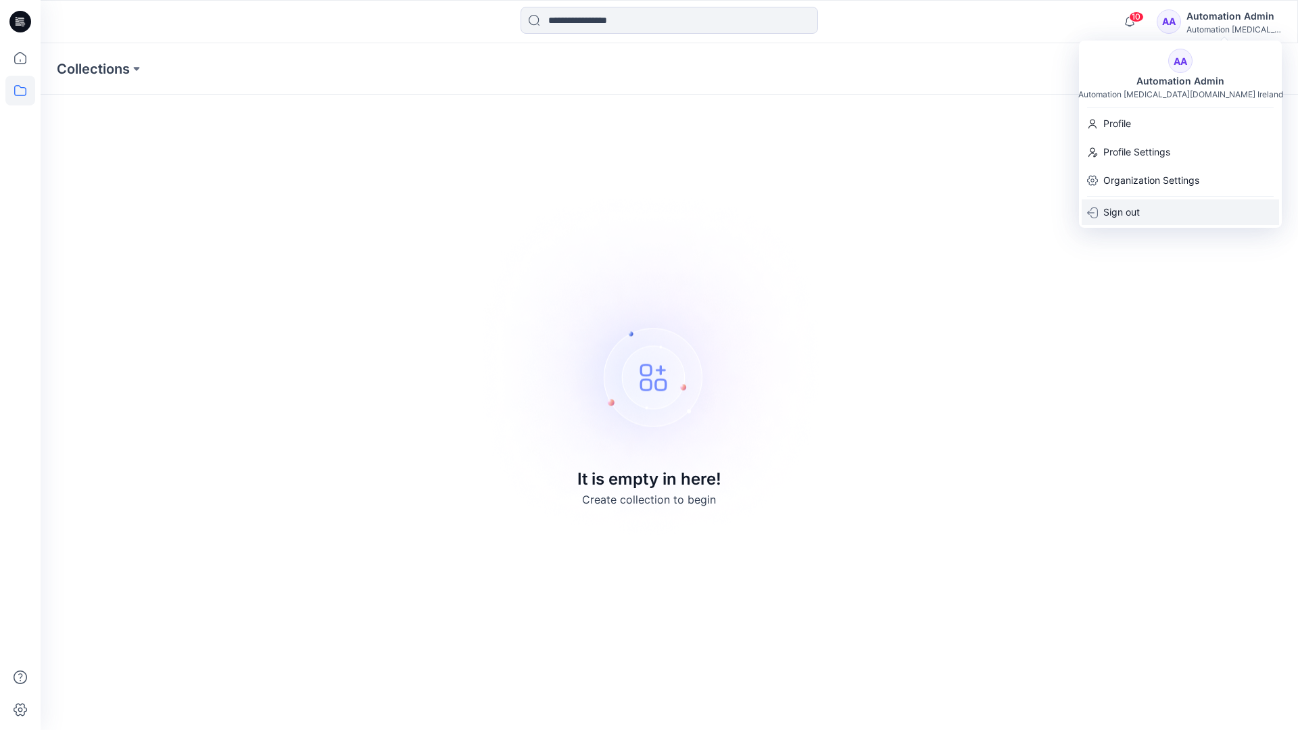
click at [1149, 208] on div "Sign out" at bounding box center [1180, 212] width 197 height 26
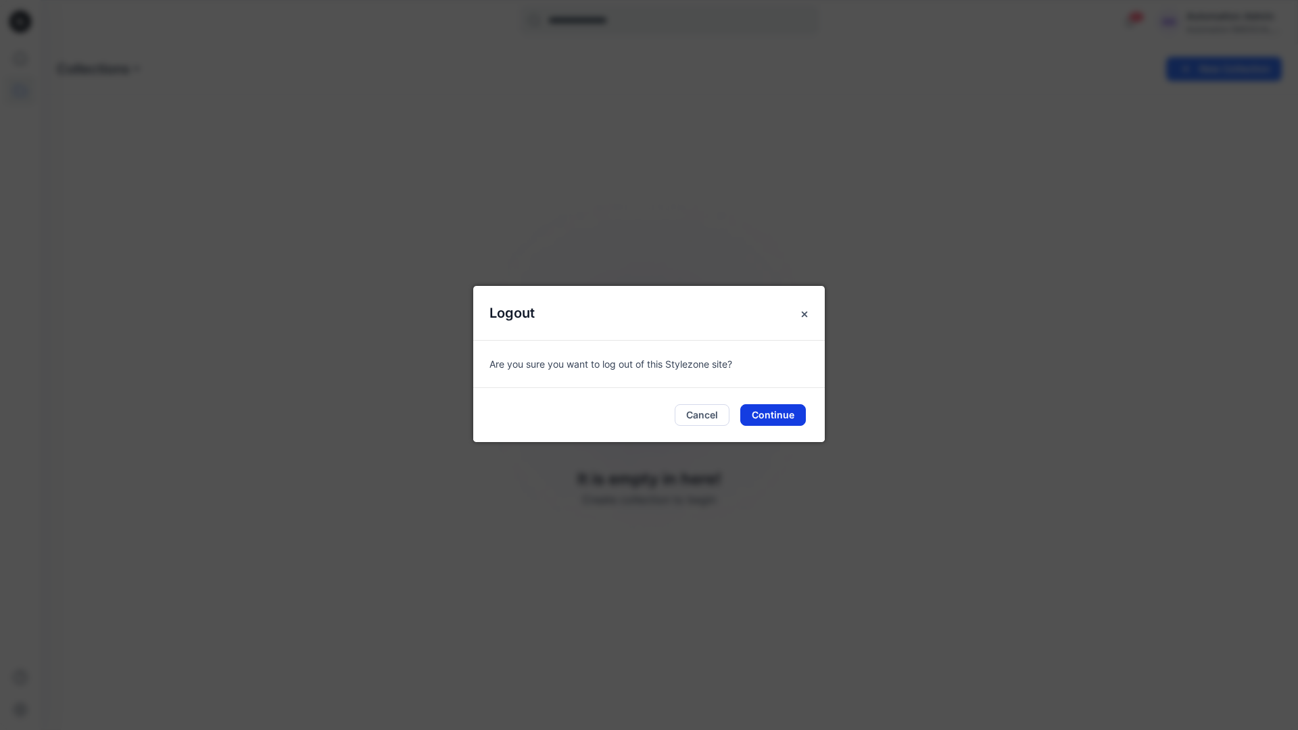
click at [773, 417] on button "Continue" at bounding box center [773, 415] width 66 height 22
